Goal: Task Accomplishment & Management: Use online tool/utility

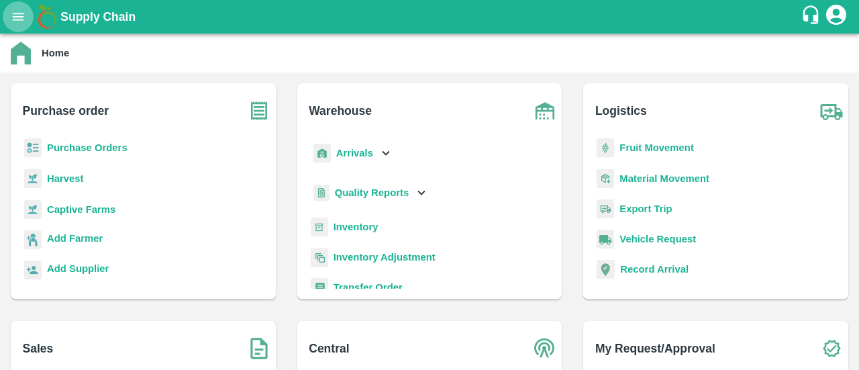
click at [20, 19] on icon "open drawer" at bounding box center [18, 16] width 11 height 7
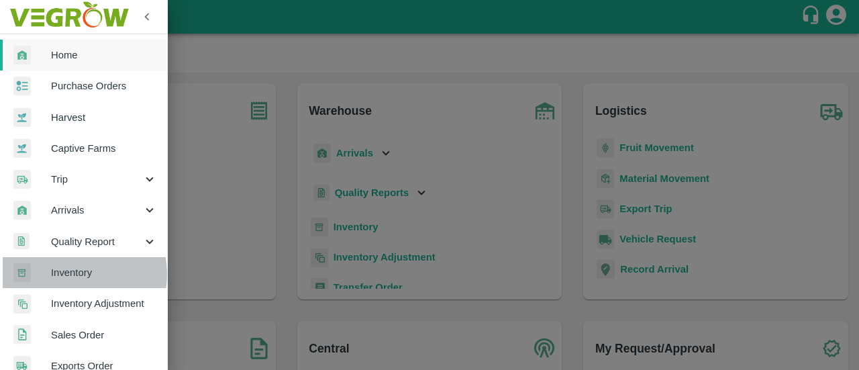
click at [71, 274] on span "Inventory" at bounding box center [104, 272] width 106 height 15
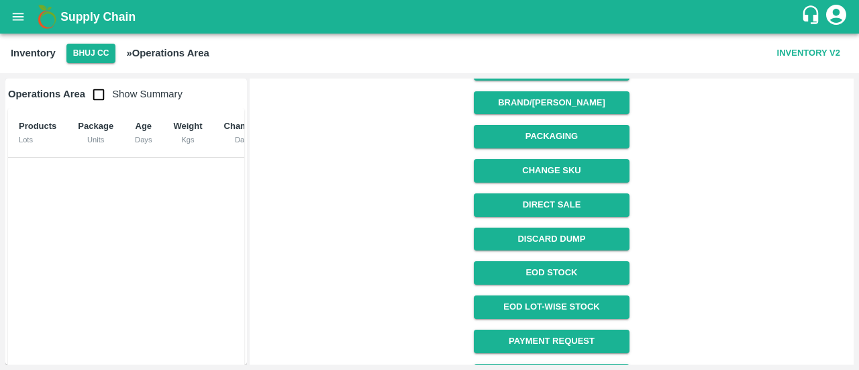
scroll to position [233, 0]
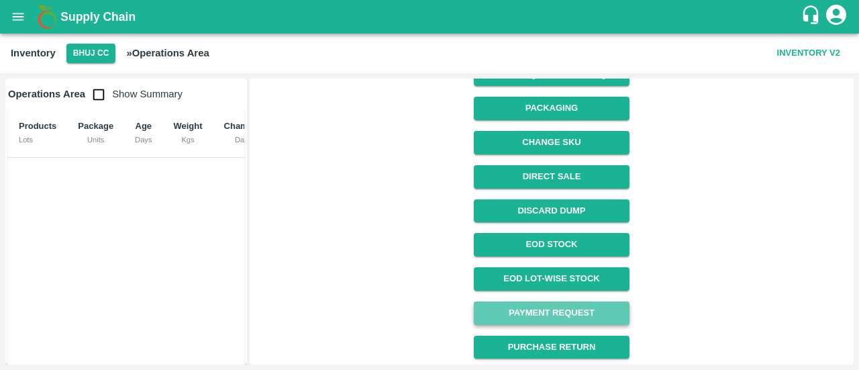
click at [537, 309] on link "Payment Request" at bounding box center [551, 312] width 155 height 23
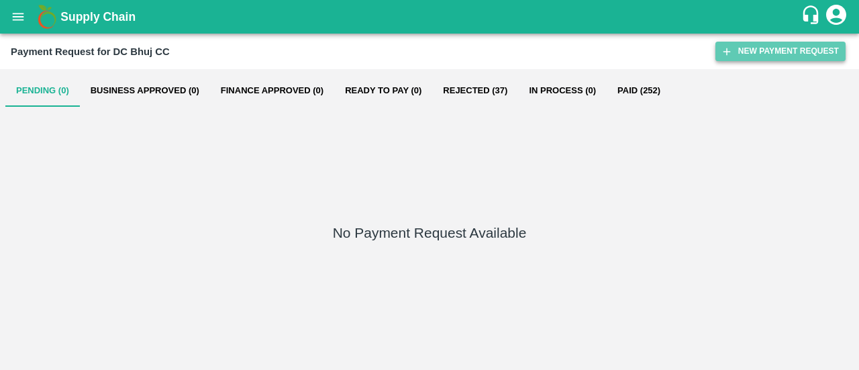
click at [774, 46] on button "New Payment Request" at bounding box center [780, 51] width 130 height 19
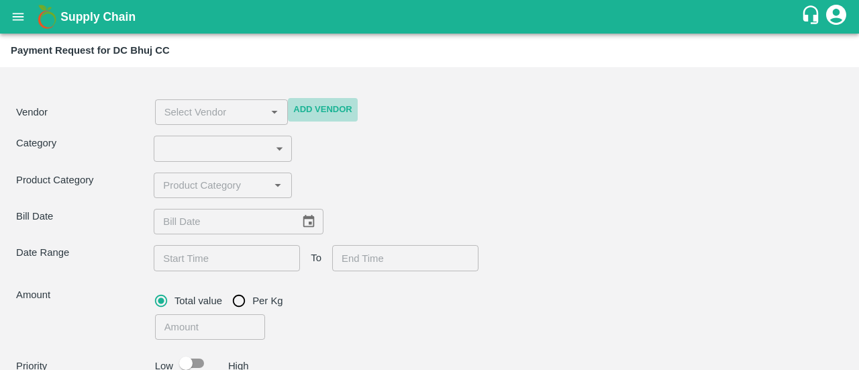
click at [323, 108] on button "Add Vendor" at bounding box center [322, 109] width 69 height 23
